Goal: Task Accomplishment & Management: Use online tool/utility

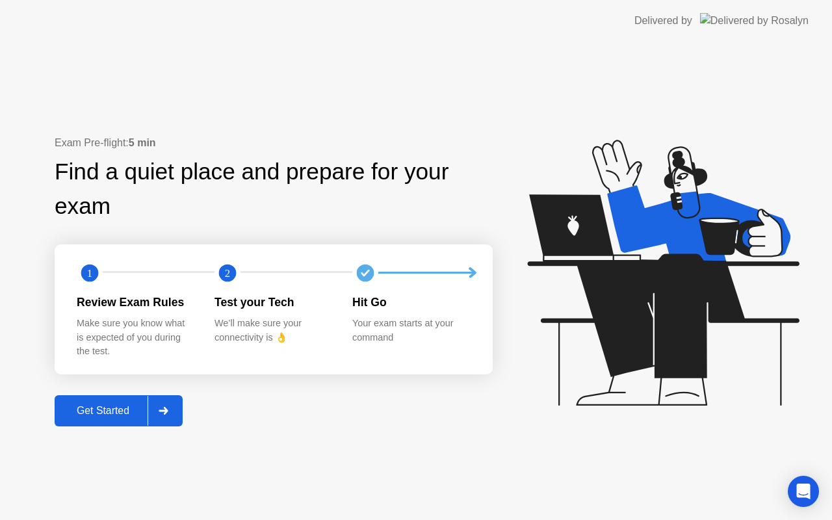
click at [121, 407] on div "Get Started" at bounding box center [102, 411] width 89 height 12
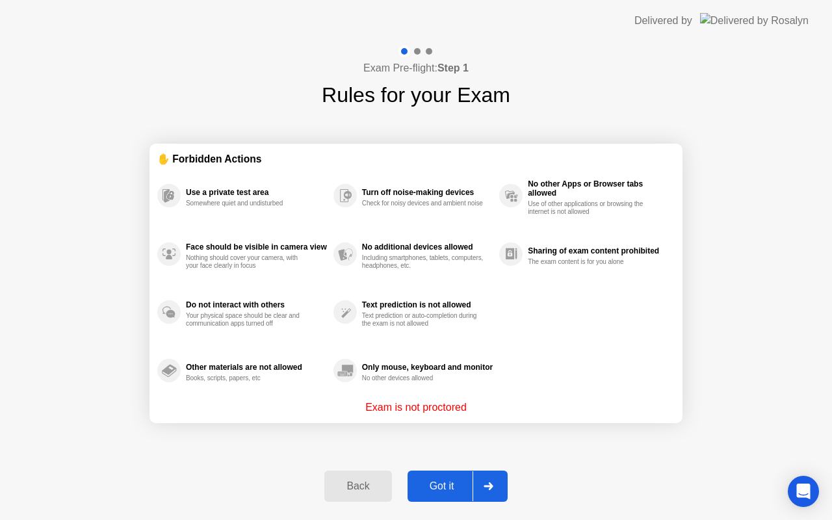
click at [429, 482] on div "Got it" at bounding box center [441, 486] width 61 height 12
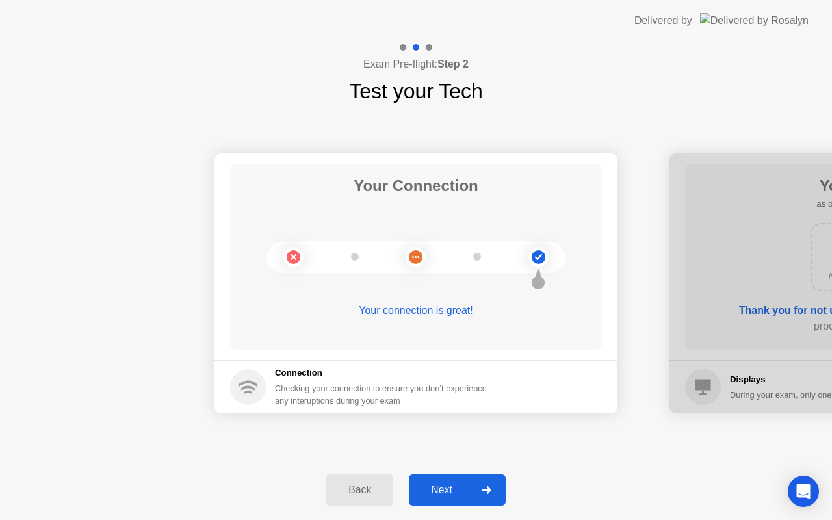
click at [429, 484] on div "Next" at bounding box center [442, 490] width 58 height 12
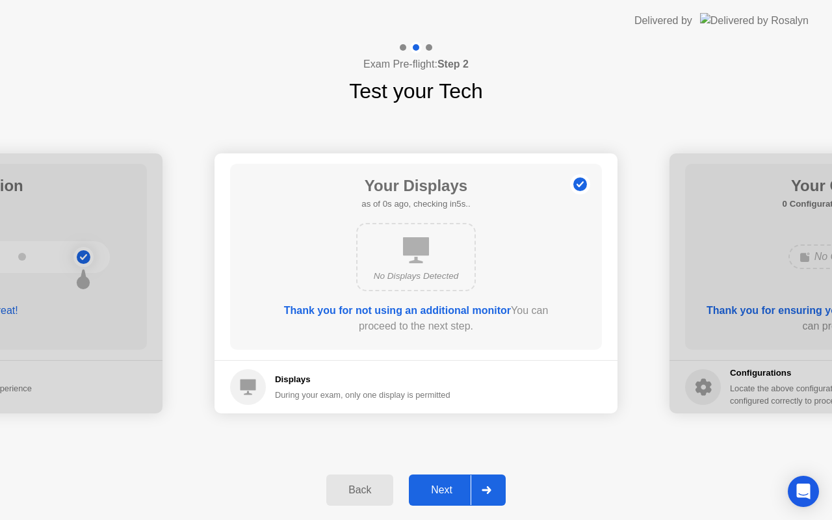
click at [429, 484] on div "Next" at bounding box center [442, 490] width 58 height 12
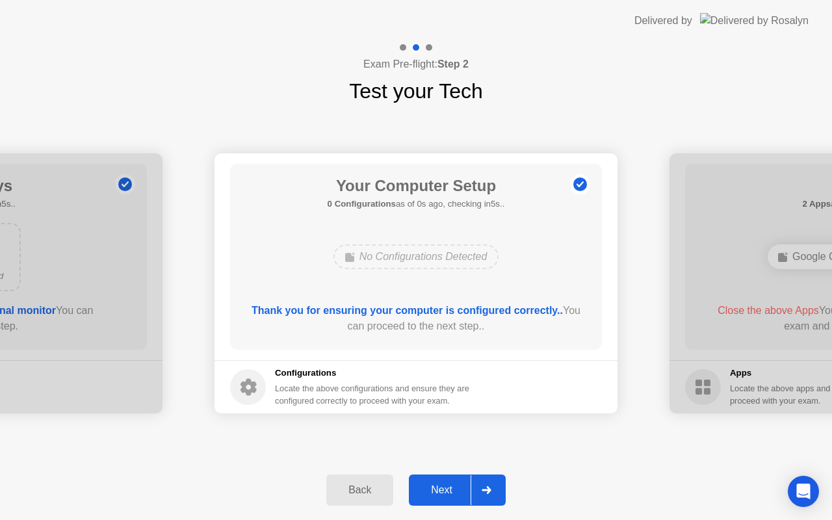
click at [429, 484] on div "Next" at bounding box center [442, 490] width 58 height 12
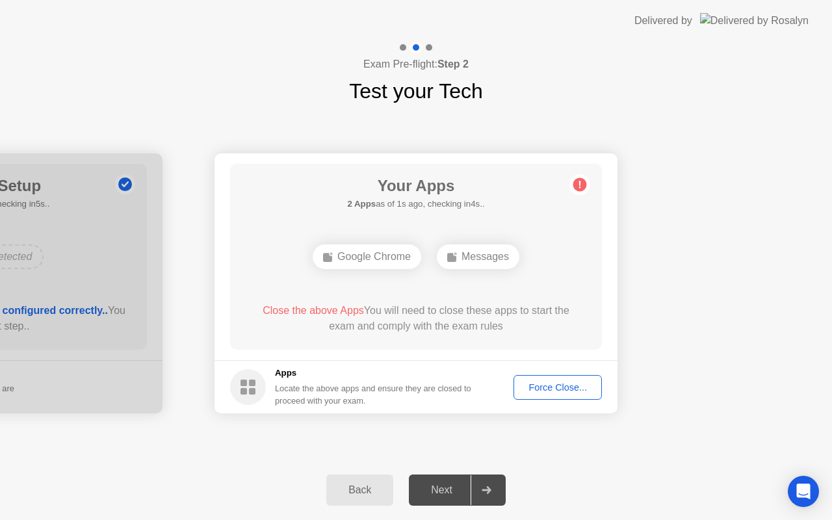
click at [559, 383] on div "Force Close..." at bounding box center [557, 387] width 79 height 10
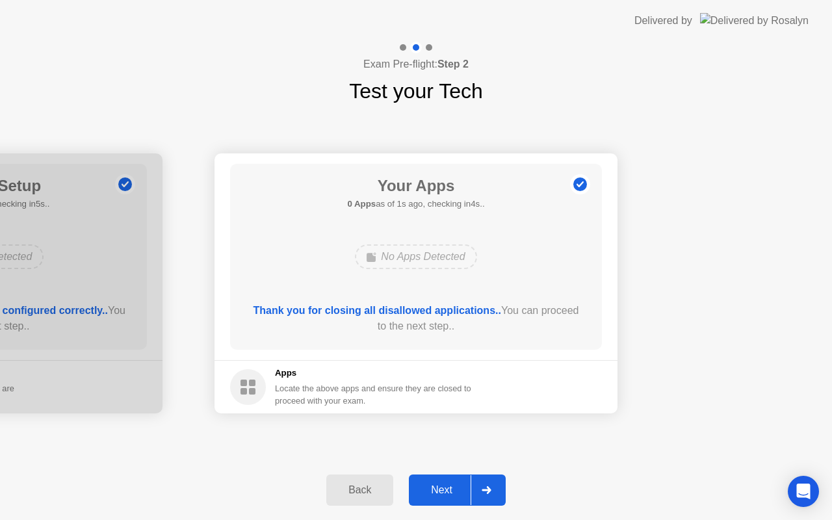
click at [439, 486] on div "Next" at bounding box center [442, 490] width 58 height 12
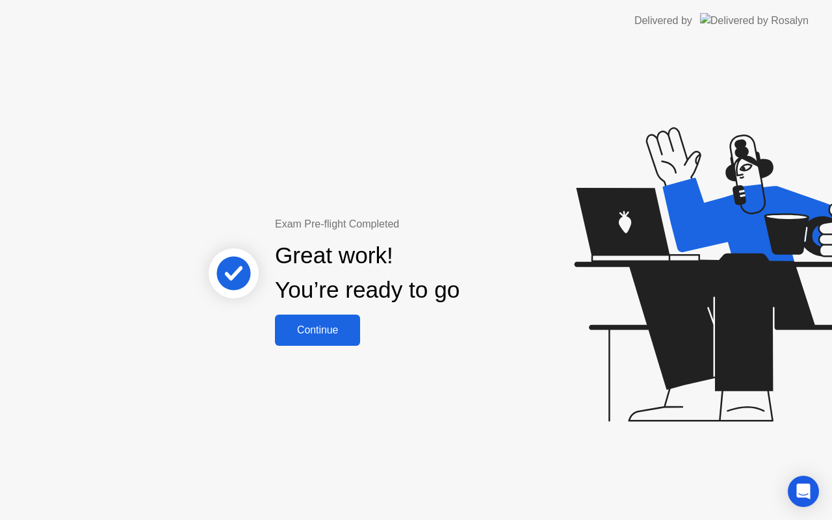
click at [330, 329] on div "Continue" at bounding box center [317, 330] width 77 height 12
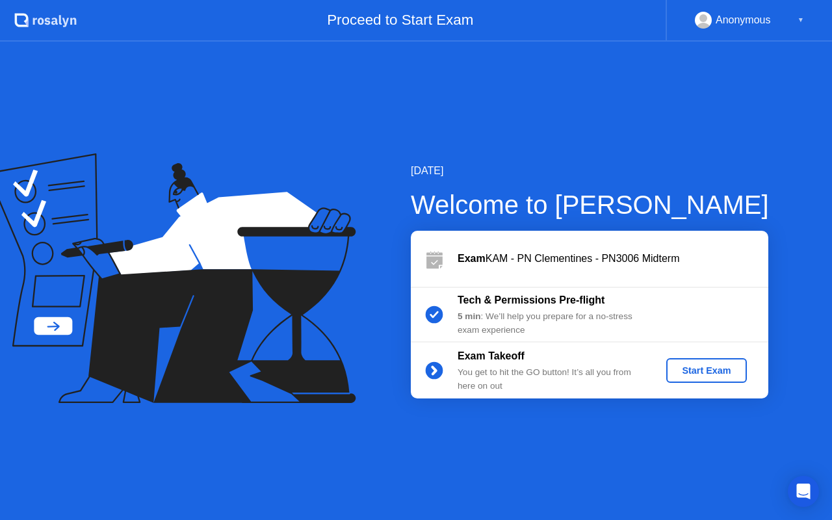
click at [730, 376] on div "Start Exam" at bounding box center [706, 370] width 70 height 10
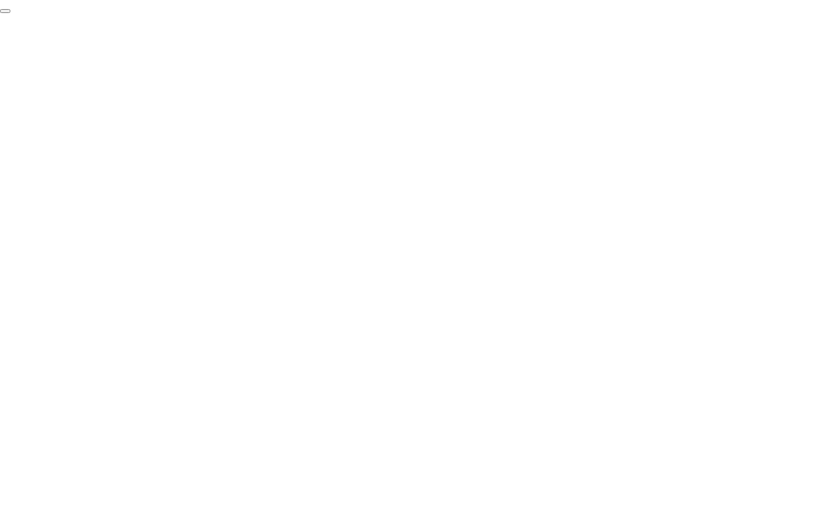
click div "End Proctoring Session"
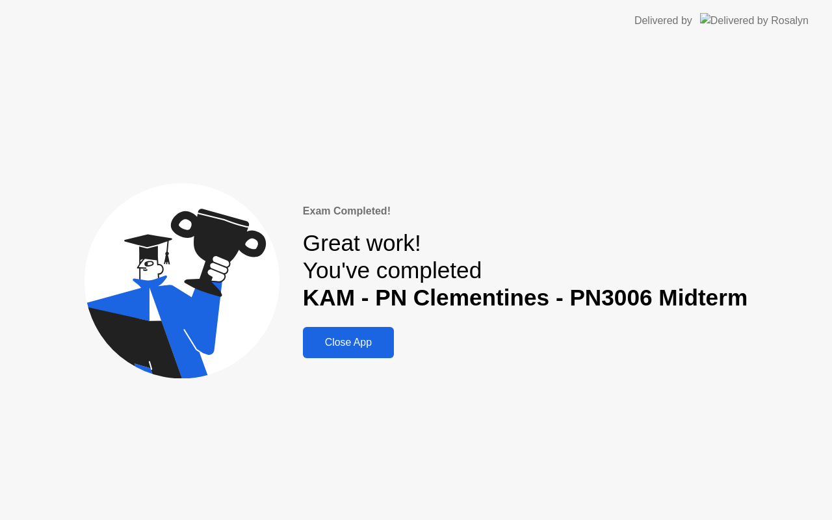
click at [396, 348] on div "Exam Completed! Great work! You've completed KAM - PN Clementines - PN3006 Midt…" at bounding box center [525, 280] width 445 height 155
click at [378, 343] on div "Close App" at bounding box center [348, 343] width 83 height 12
